Goal: Task Accomplishment & Management: Manage account settings

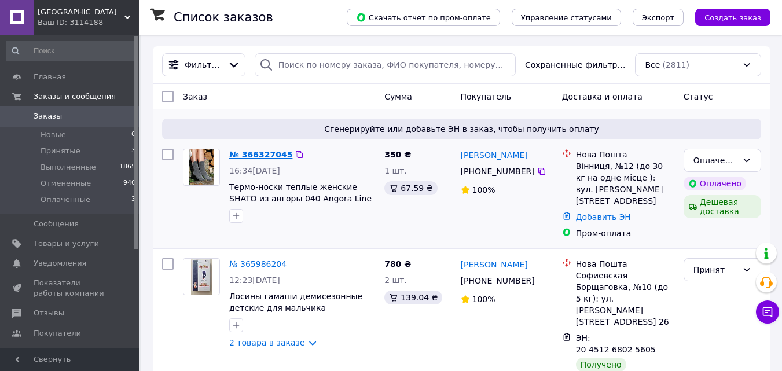
click at [255, 154] on link "№ 366327045" at bounding box center [260, 154] width 63 height 9
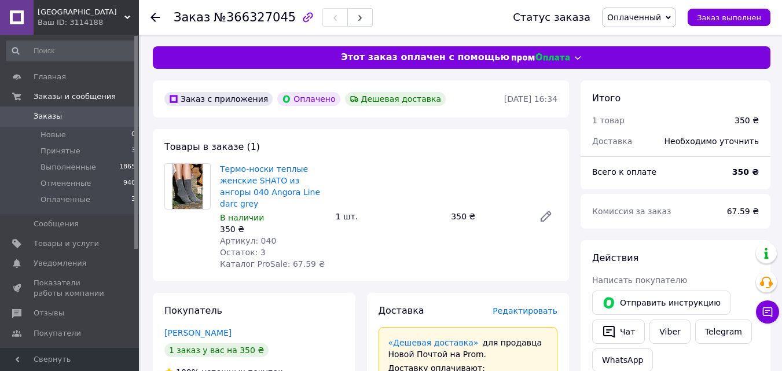
click at [157, 14] on icon at bounding box center [154, 17] width 9 height 9
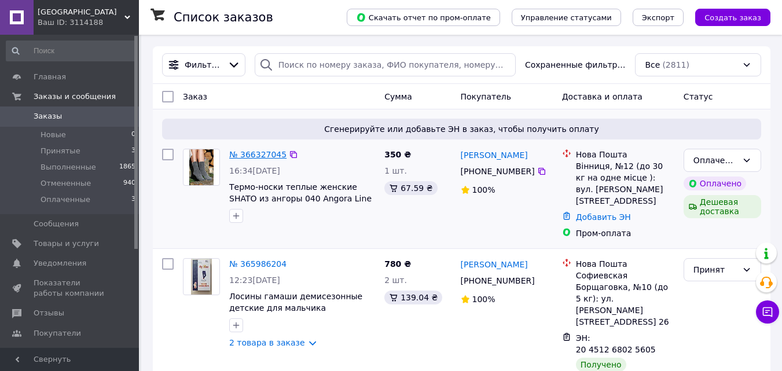
click at [248, 154] on link "№ 366327045" at bounding box center [257, 154] width 57 height 9
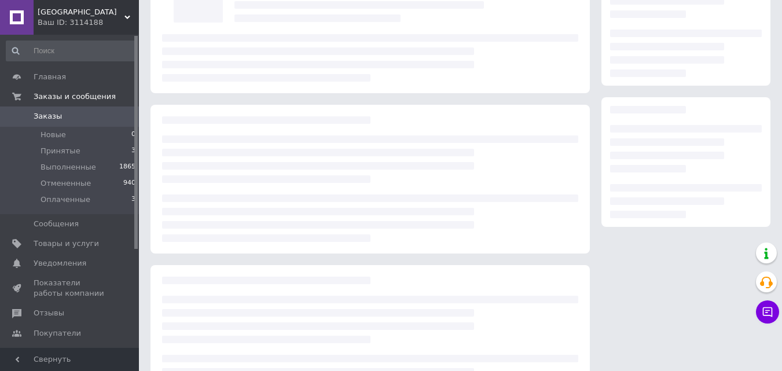
scroll to position [158, 0]
